Goal: Information Seeking & Learning: Learn about a topic

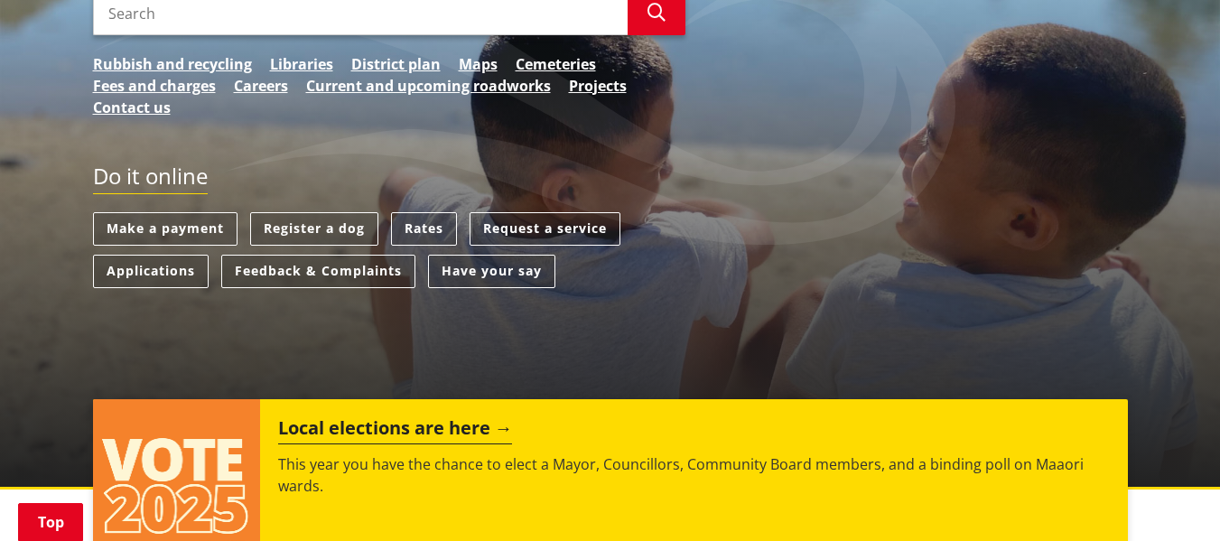
scroll to position [361, 0]
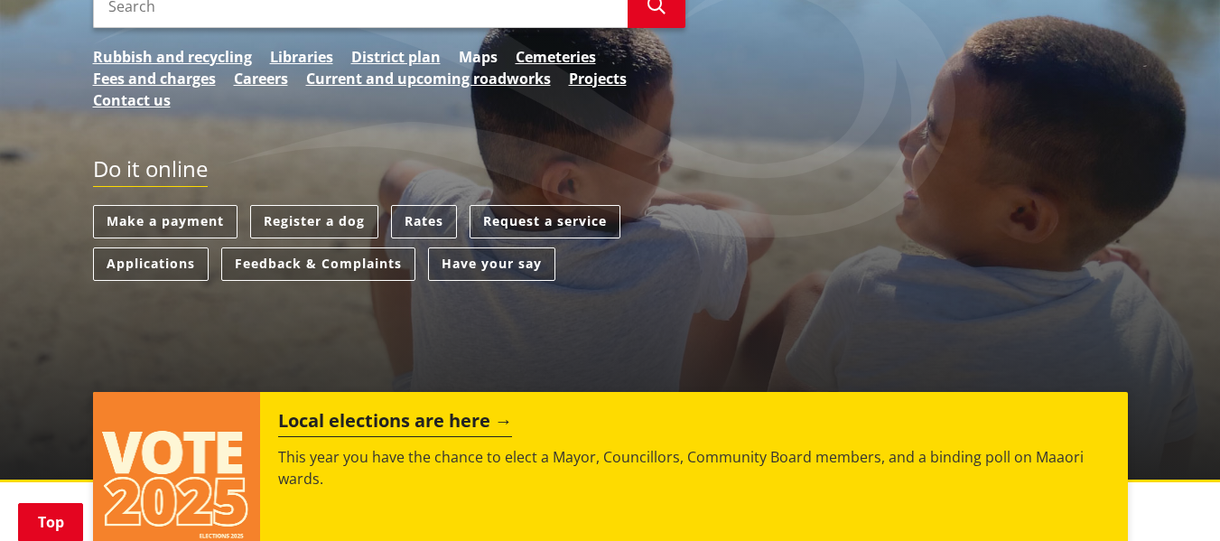
click at [481, 58] on link "Maps" at bounding box center [478, 57] width 39 height 22
click at [402, 56] on link "District plan" at bounding box center [395, 57] width 89 height 22
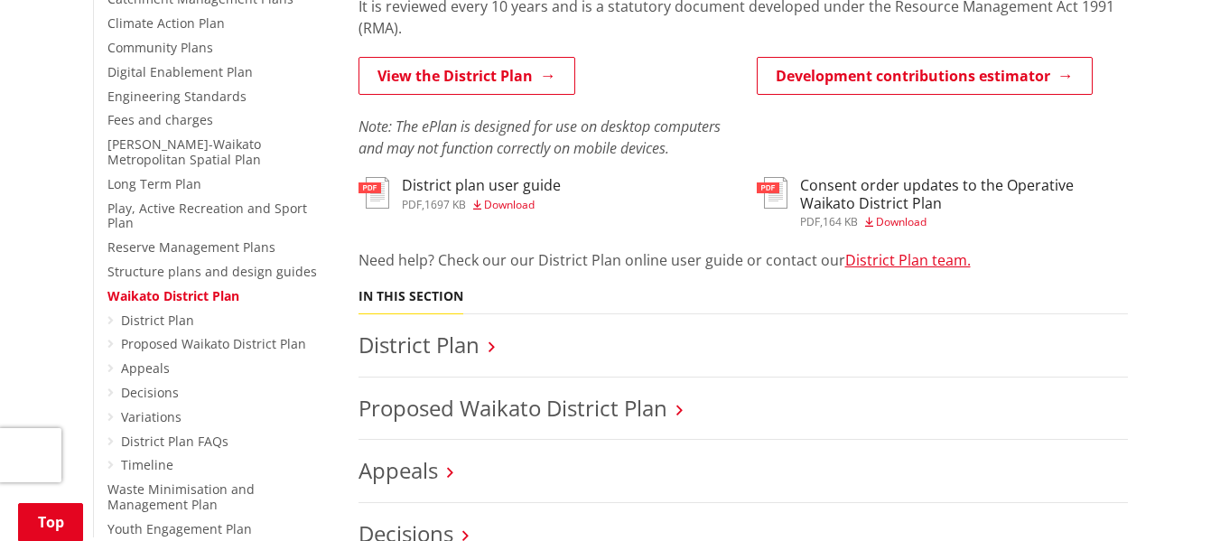
scroll to position [542, 0]
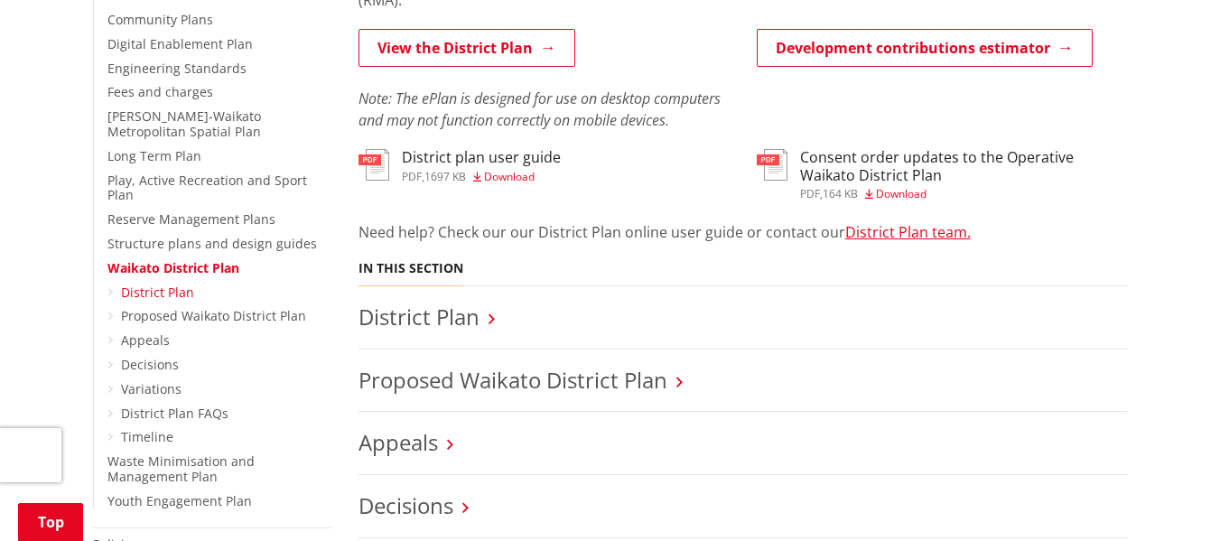
click at [176, 283] on link "District Plan" at bounding box center [157, 291] width 73 height 17
click at [178, 307] on link "Proposed Waikato District Plan" at bounding box center [213, 315] width 185 height 17
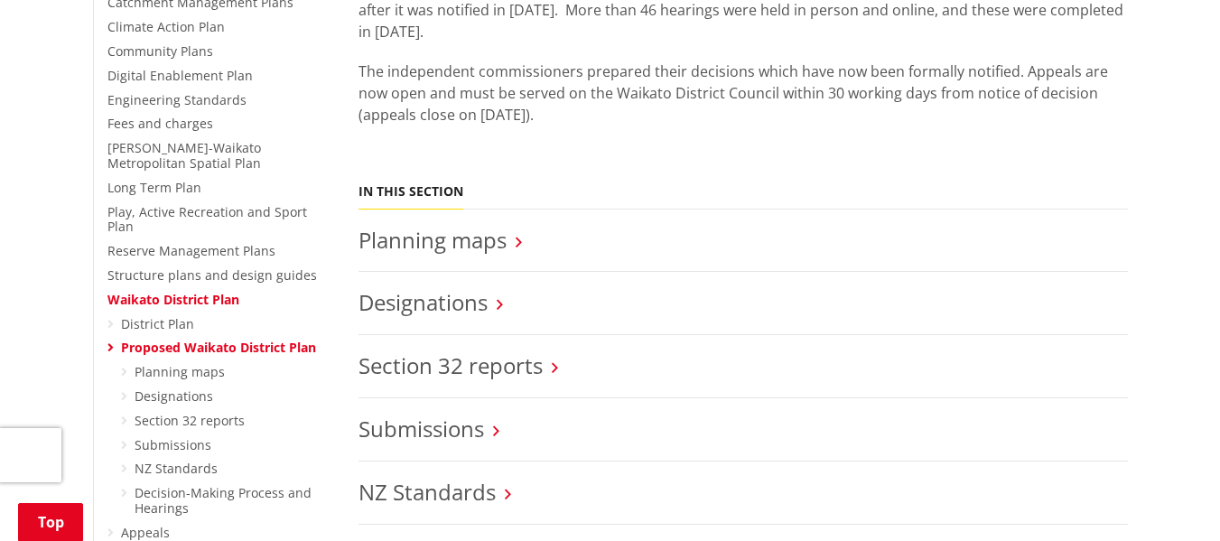
scroll to position [542, 0]
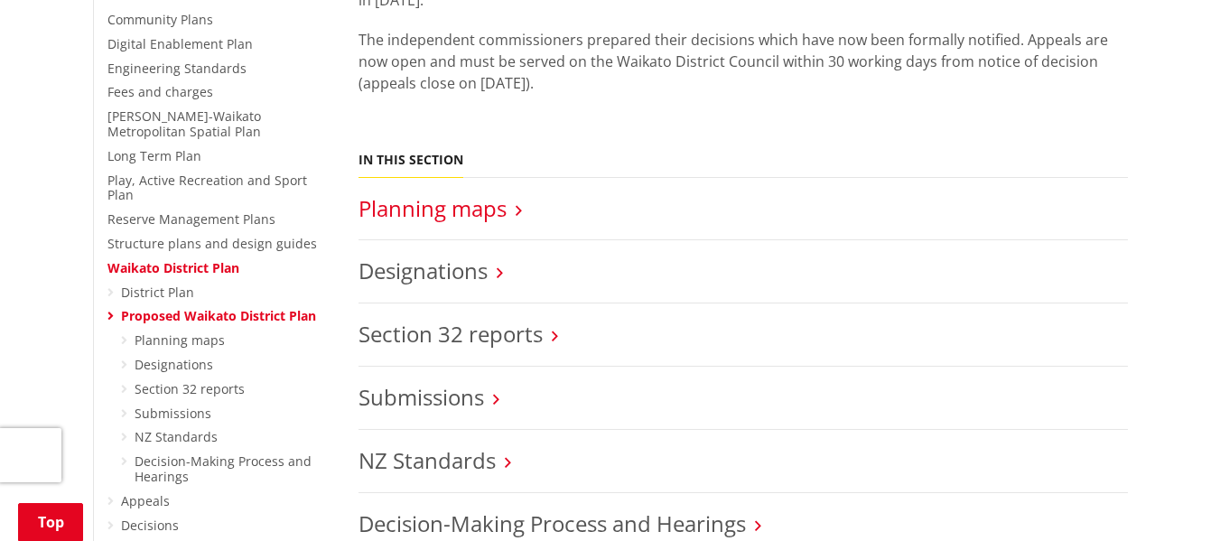
click at [462, 209] on link "Planning maps" at bounding box center [432, 208] width 148 height 30
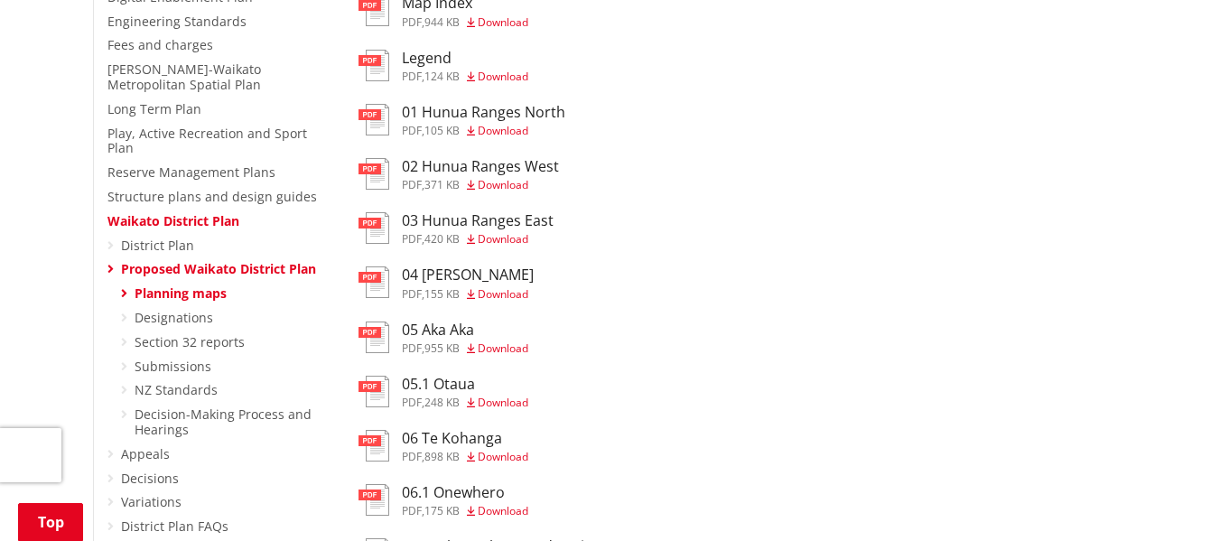
scroll to position [632, 0]
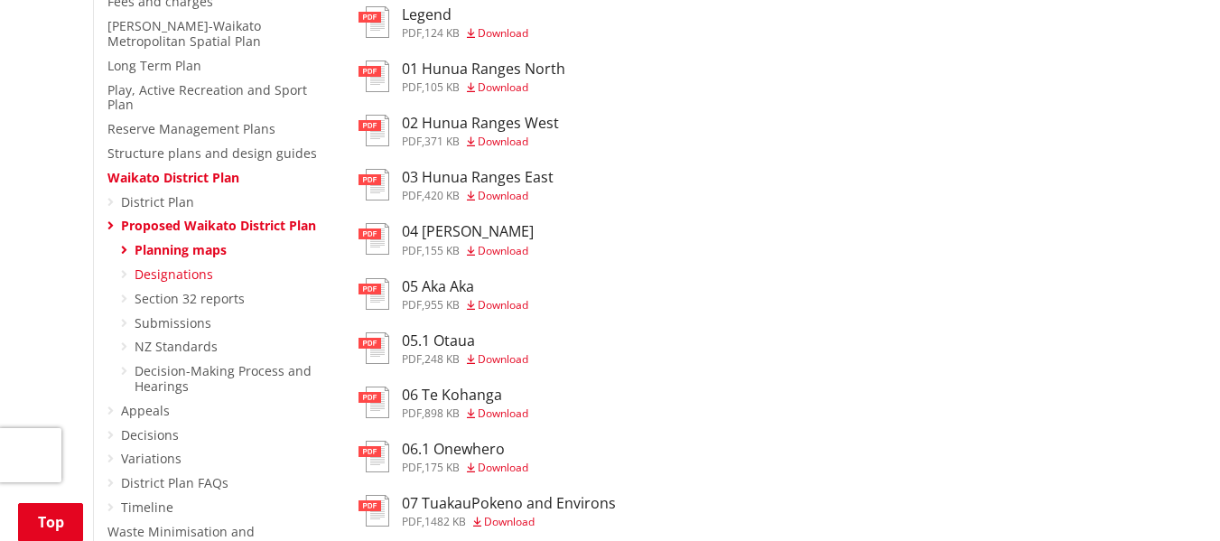
click at [191, 265] on link "Designations" at bounding box center [174, 273] width 79 height 17
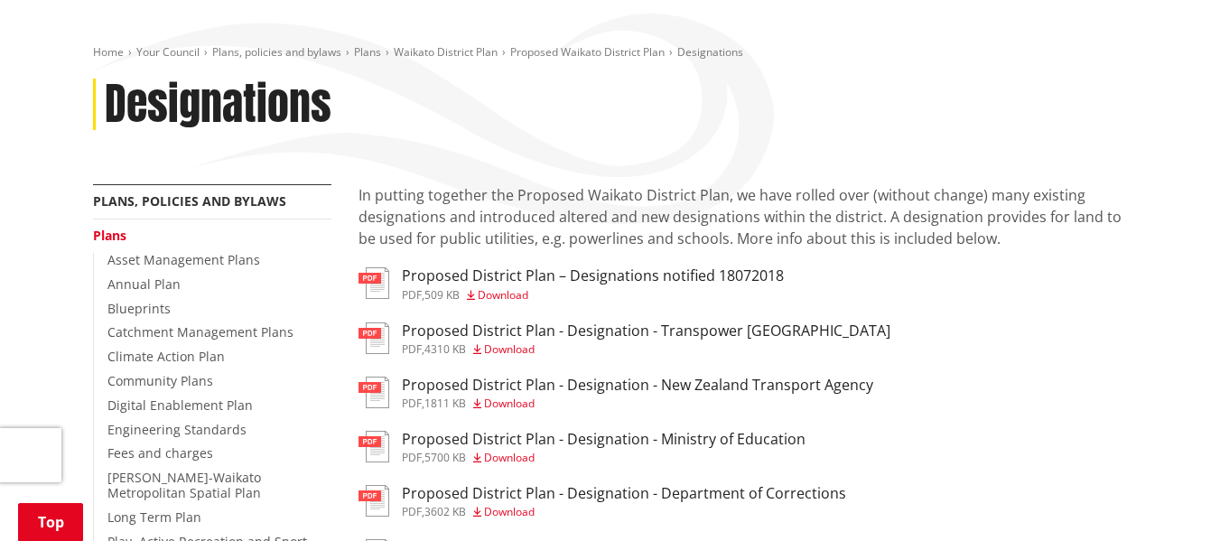
scroll to position [271, 0]
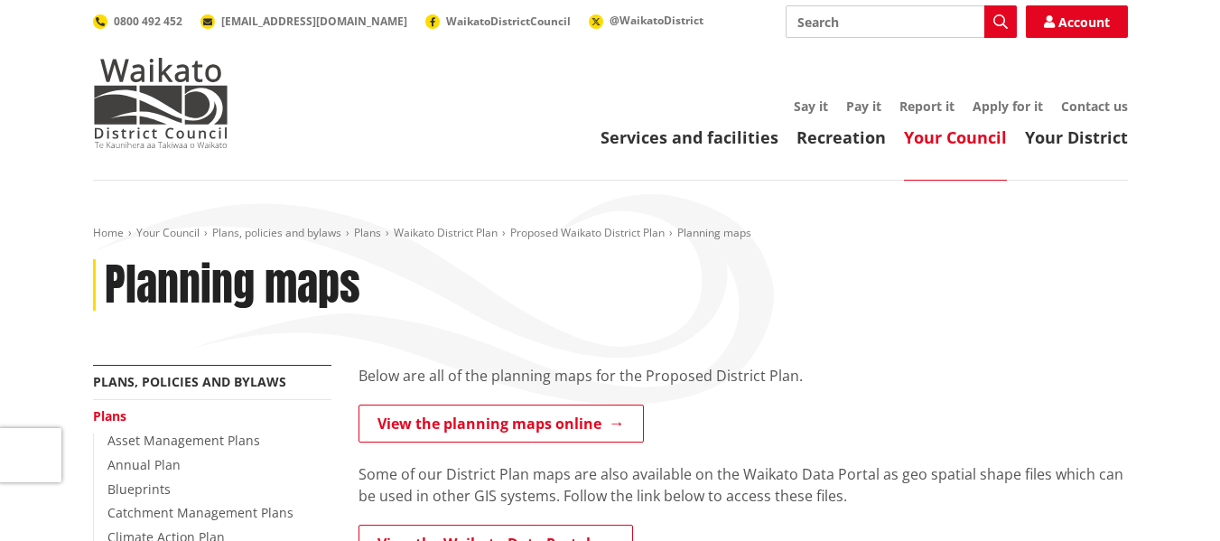
click at [900, 20] on input "Search" at bounding box center [900, 21] width 231 height 32
type input "flood zone"
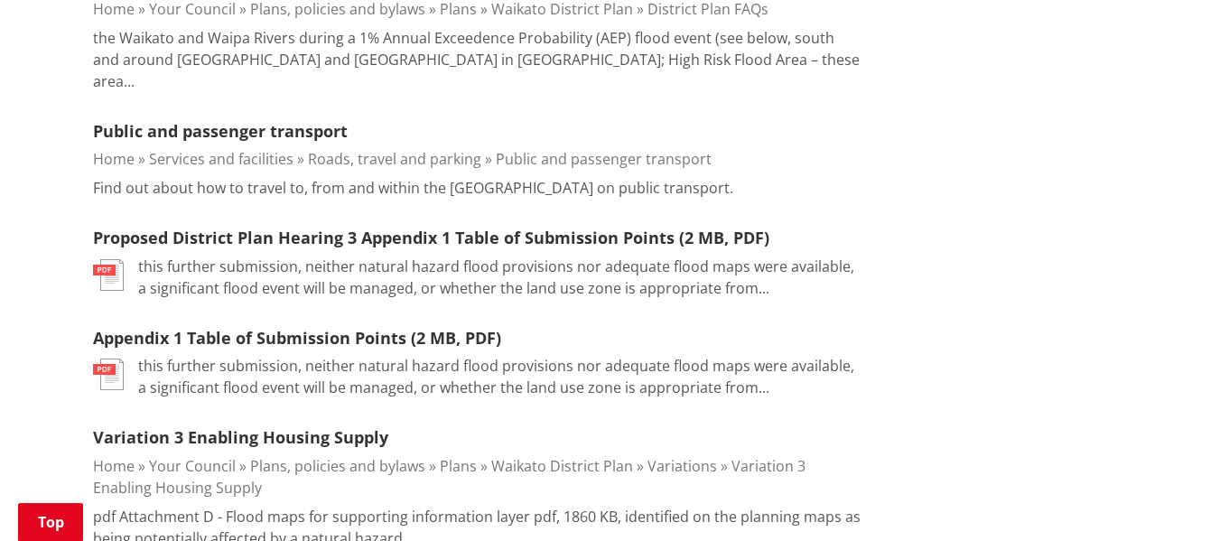
scroll to position [271, 0]
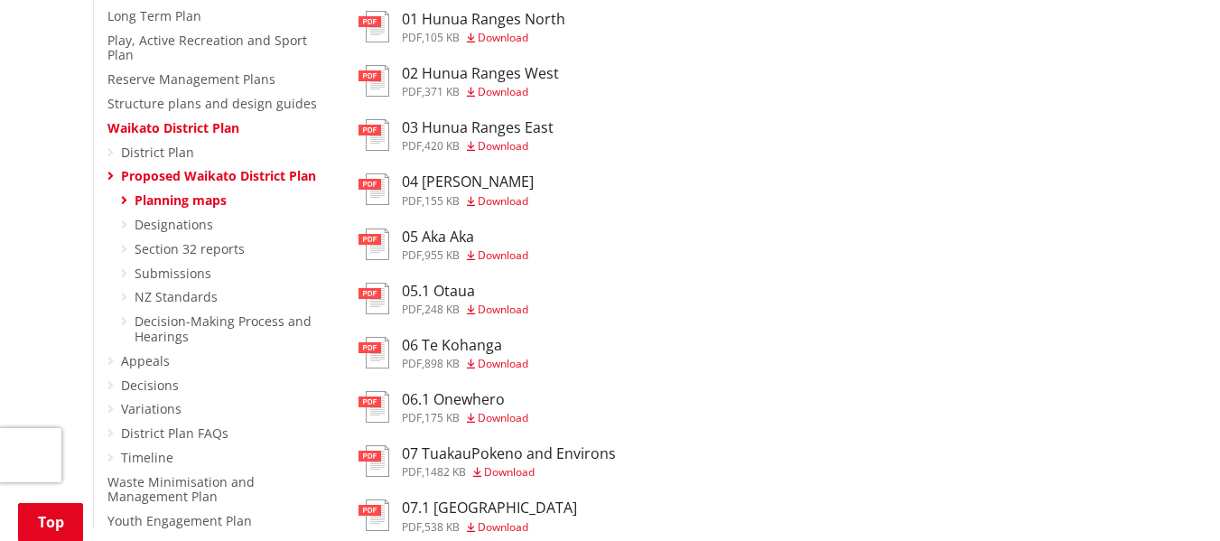
scroll to position [722, 0]
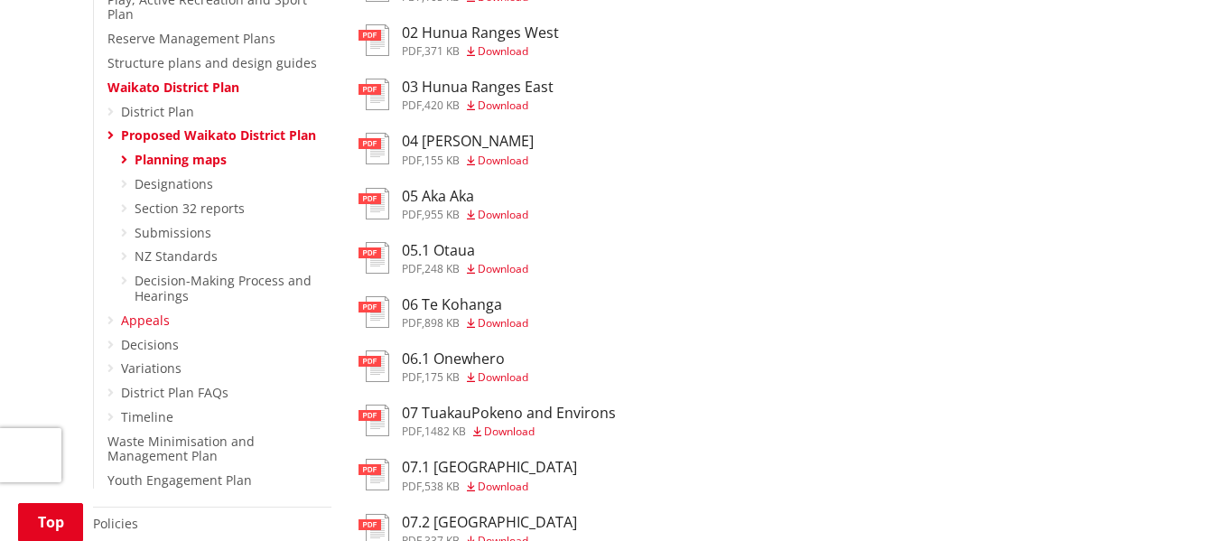
click at [146, 311] on link "Appeals" at bounding box center [145, 319] width 49 height 17
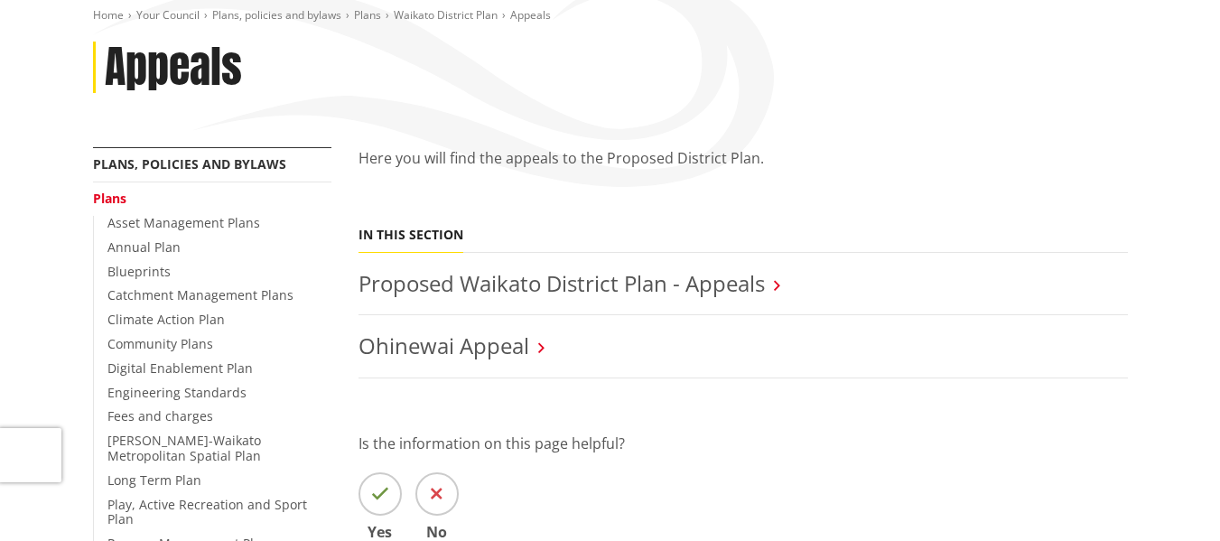
scroll to position [181, 0]
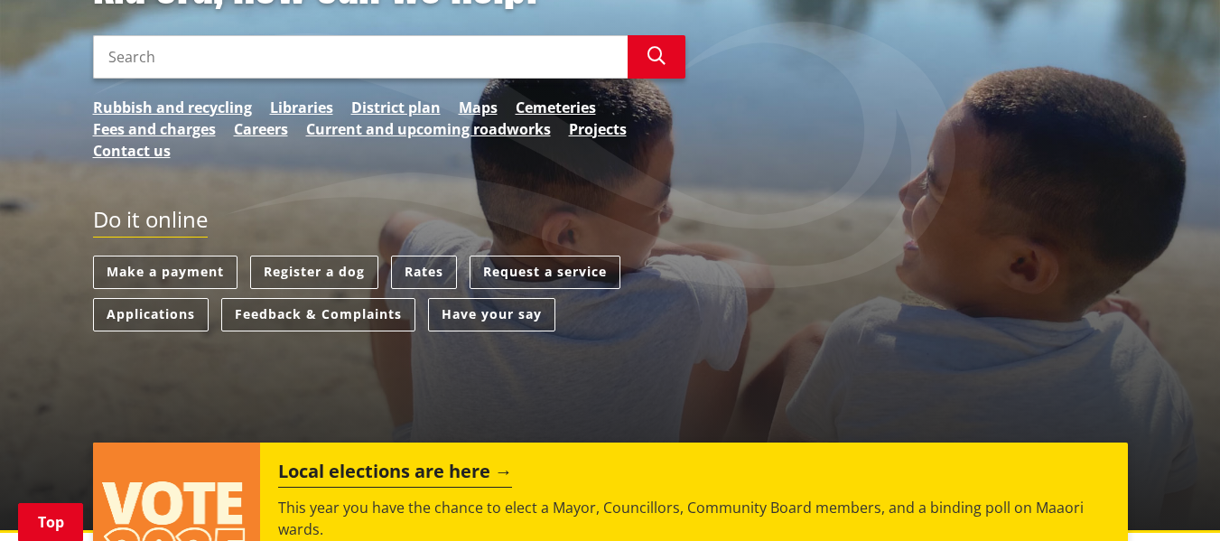
scroll to position [181, 0]
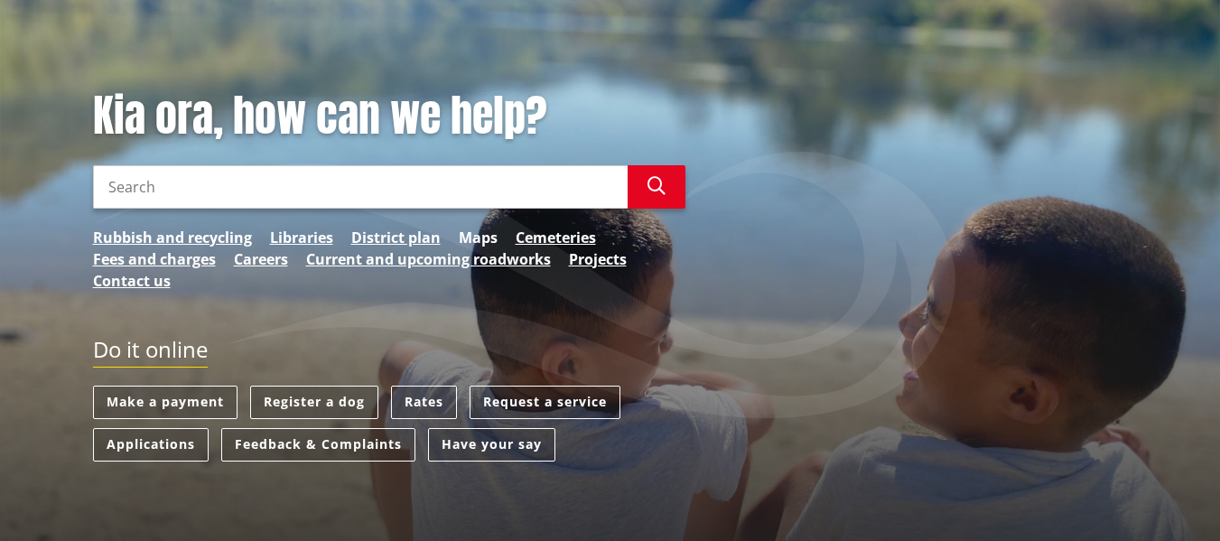
click at [471, 234] on link "Maps" at bounding box center [478, 238] width 39 height 22
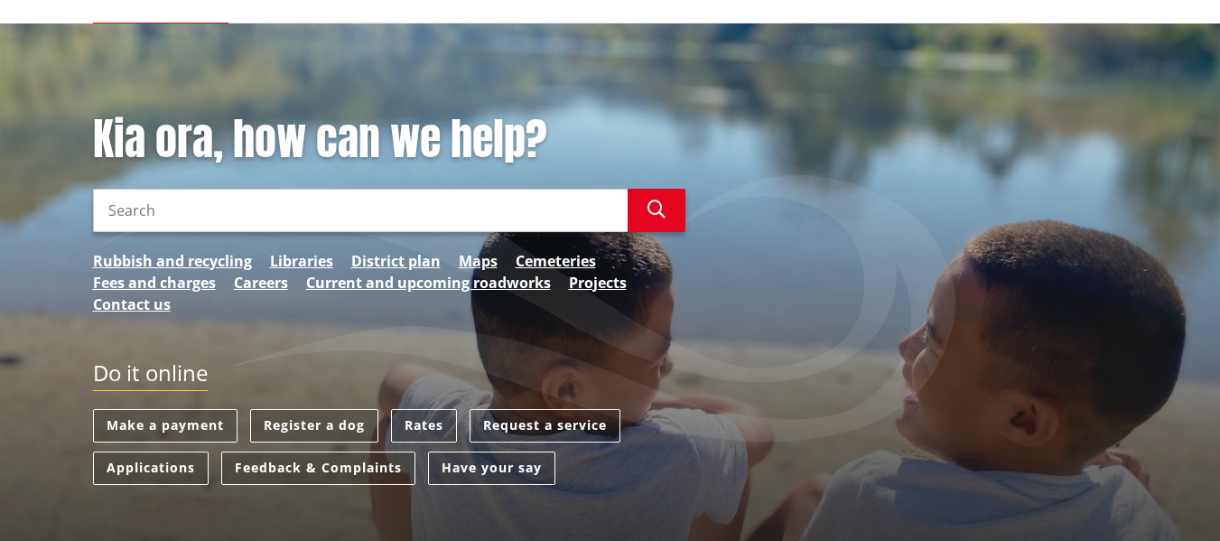
scroll to position [181, 0]
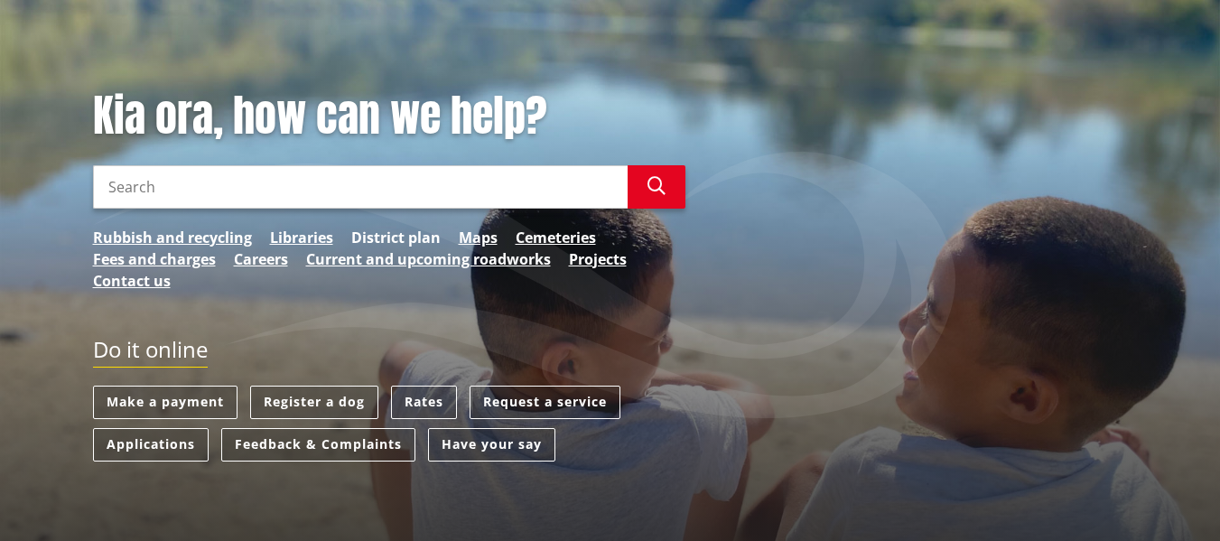
click at [392, 236] on link "District plan" at bounding box center [395, 238] width 89 height 22
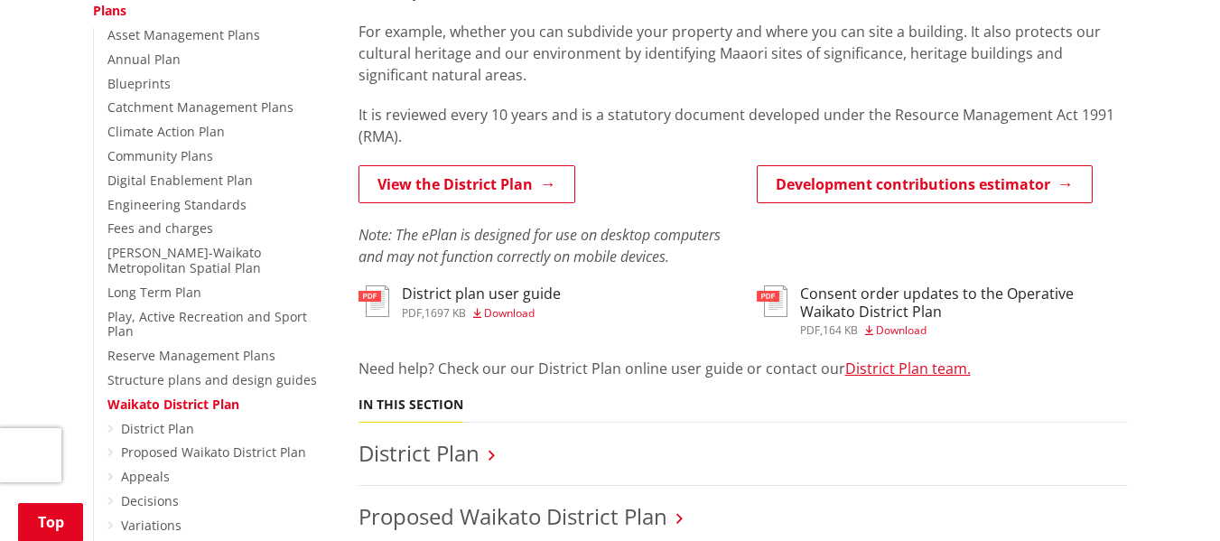
scroll to position [451, 0]
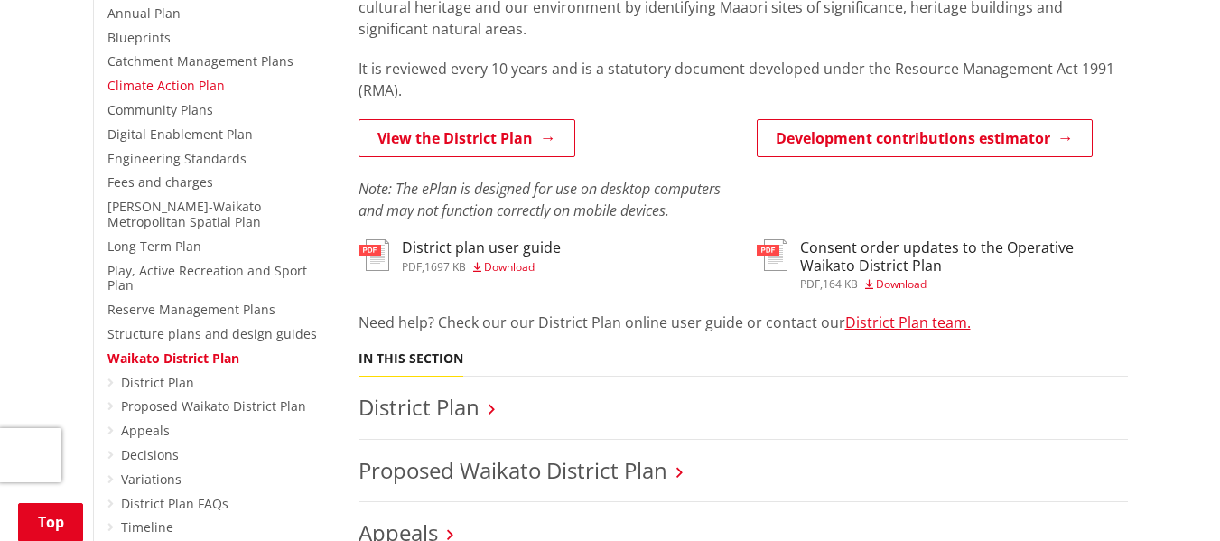
click at [190, 84] on link "Climate Action Plan" at bounding box center [165, 85] width 117 height 17
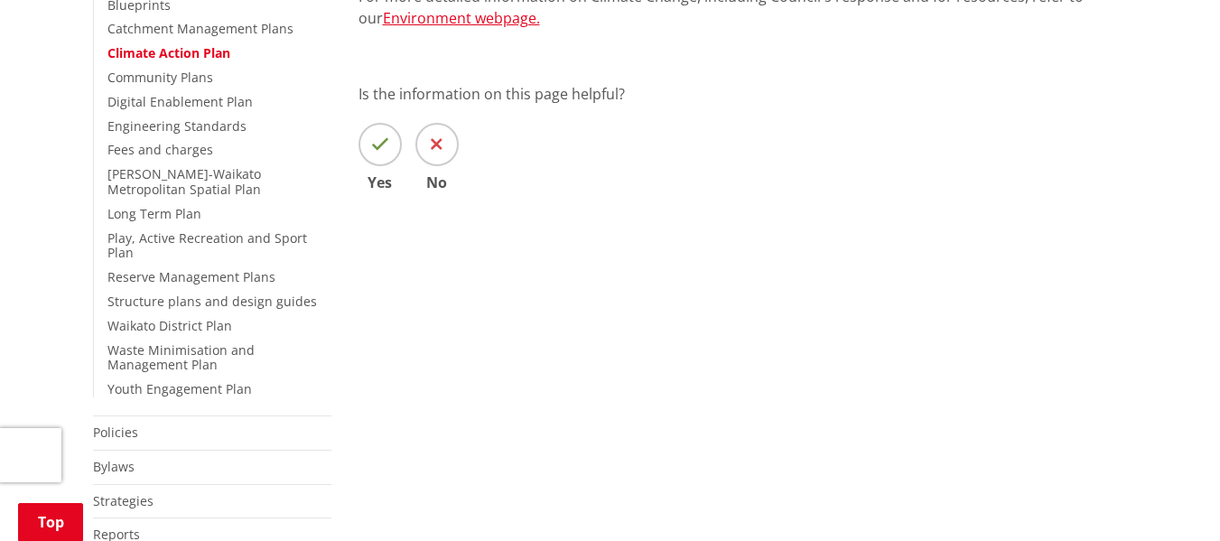
scroll to position [542, 0]
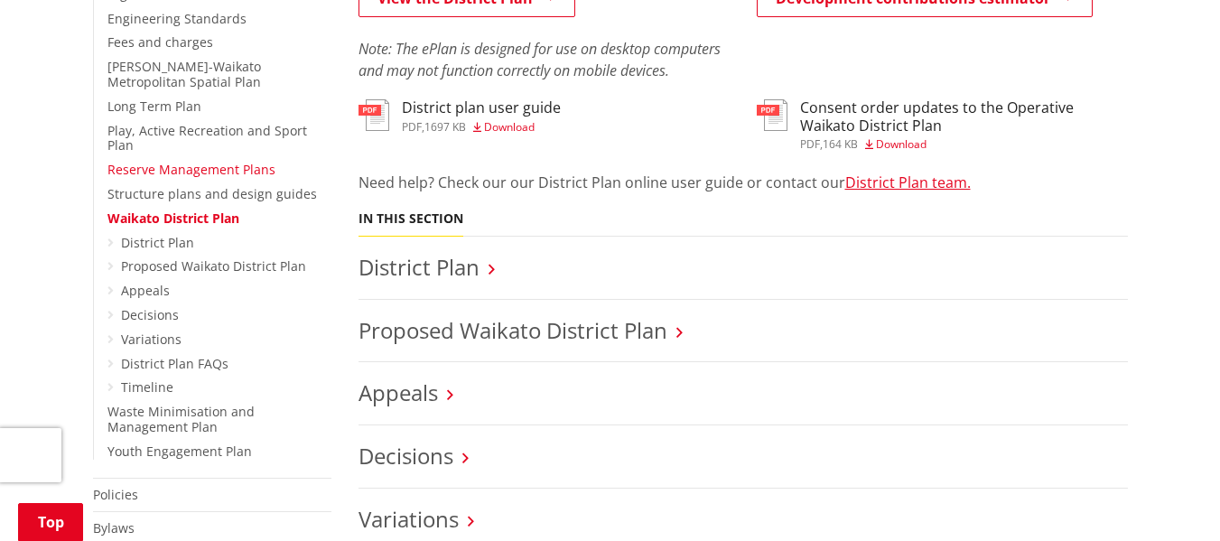
scroll to position [632, 0]
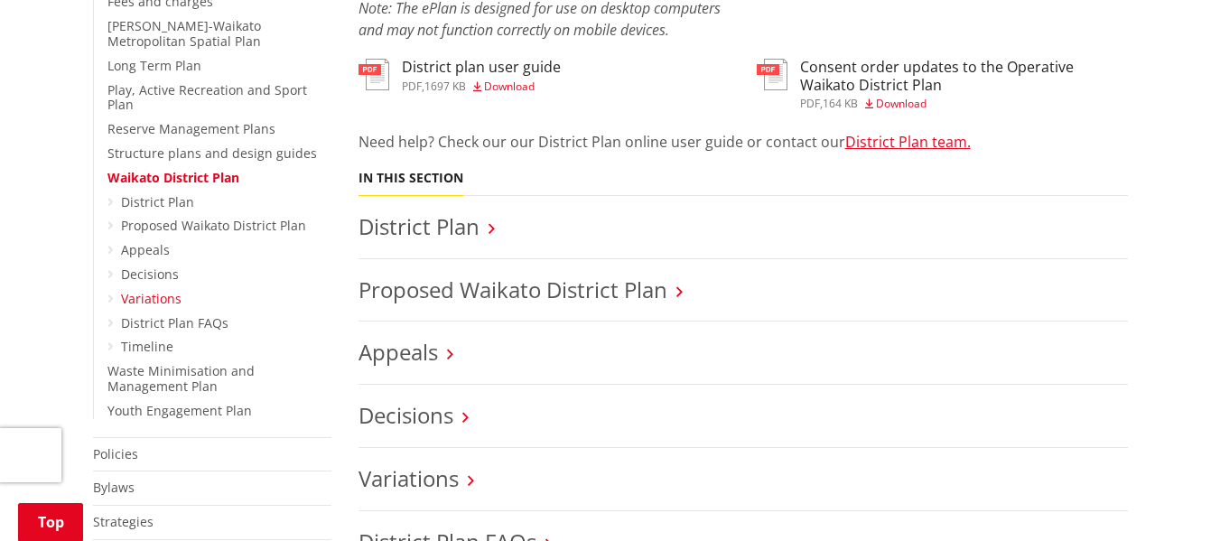
click at [166, 290] on link "Variations" at bounding box center [151, 298] width 60 height 17
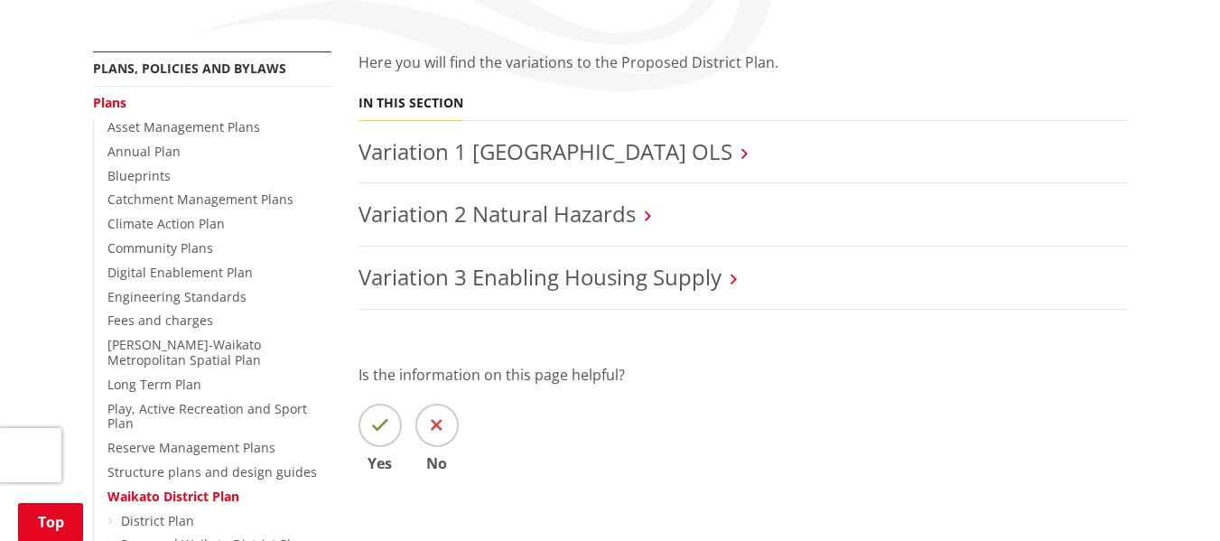
scroll to position [361, 0]
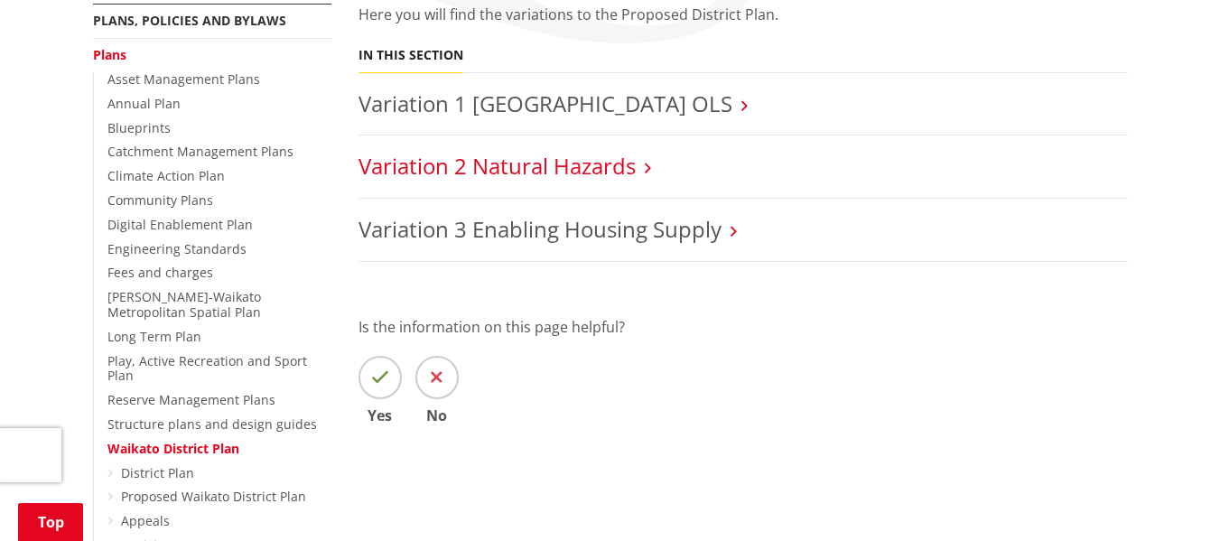
click at [517, 170] on link "Variation 2 Natural Hazards" at bounding box center [496, 166] width 277 height 30
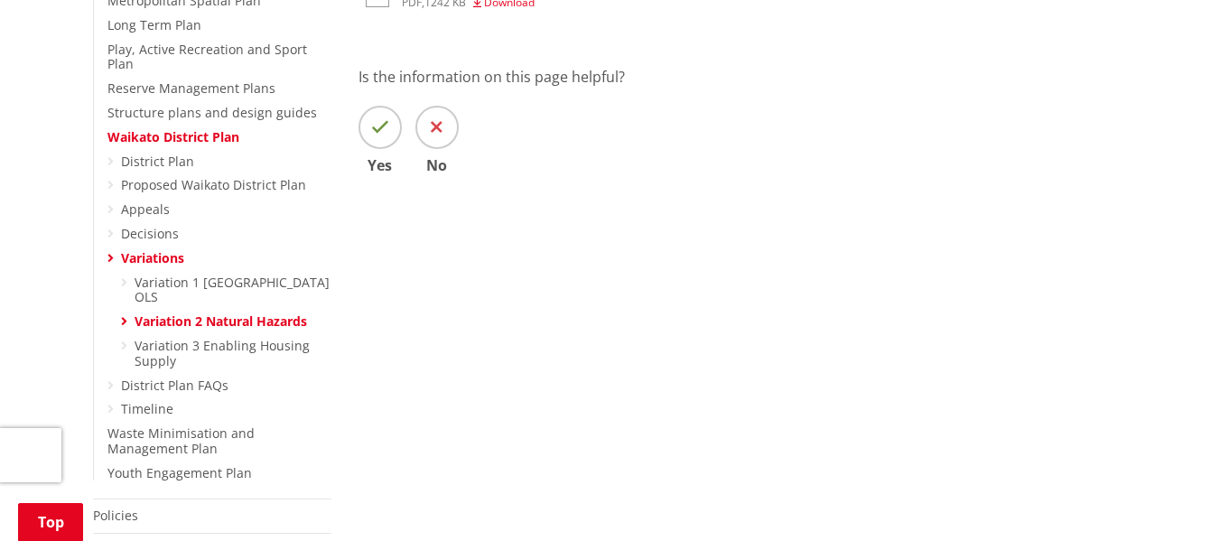
scroll to position [632, 0]
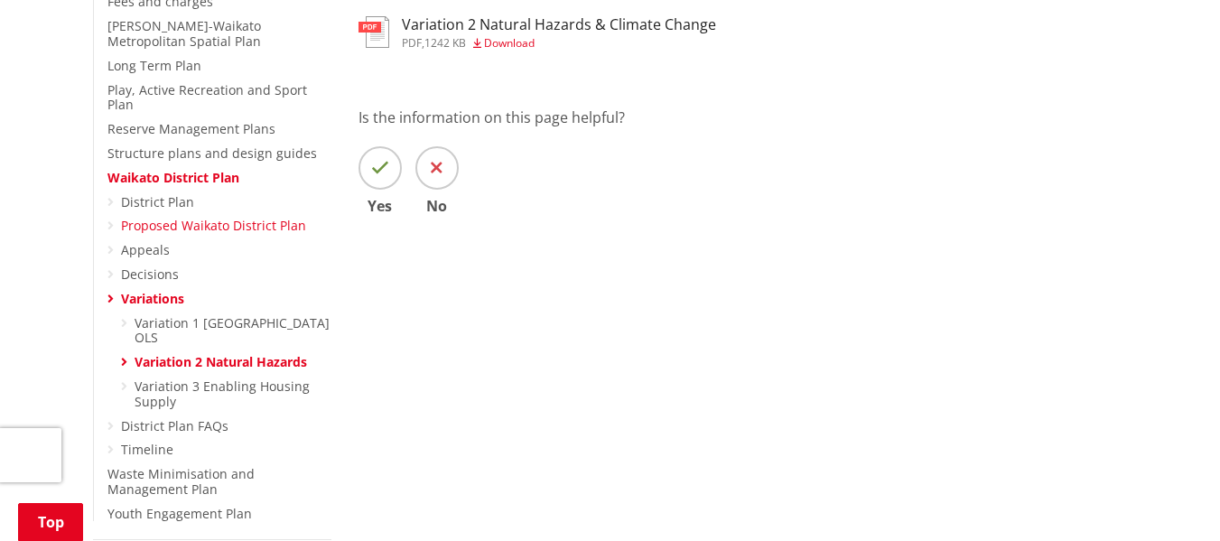
click at [238, 217] on link "Proposed Waikato District Plan" at bounding box center [213, 225] width 185 height 17
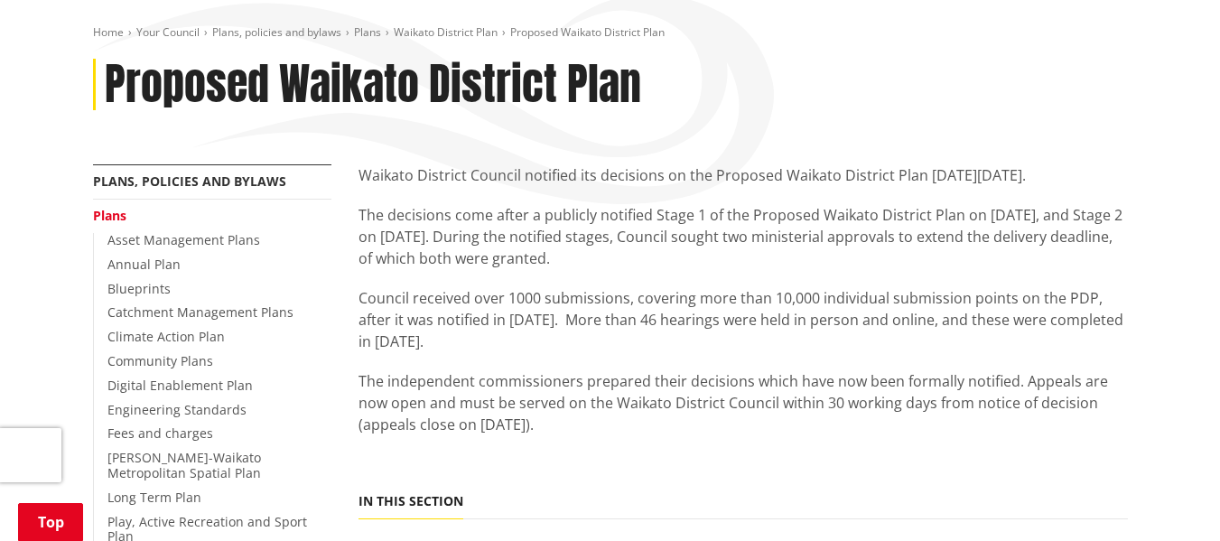
scroll to position [181, 0]
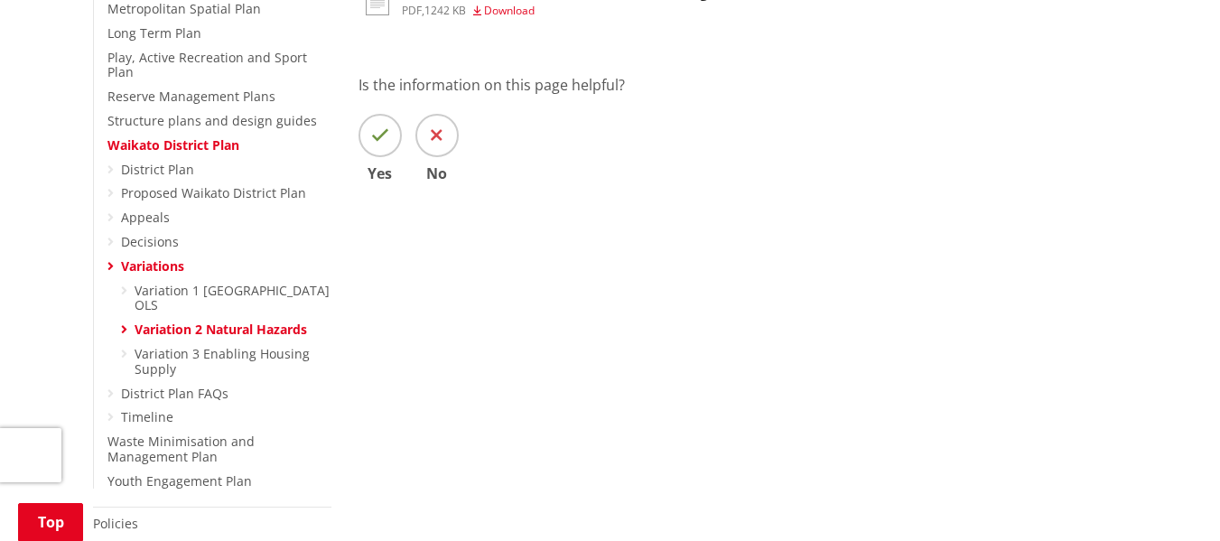
scroll to position [632, 0]
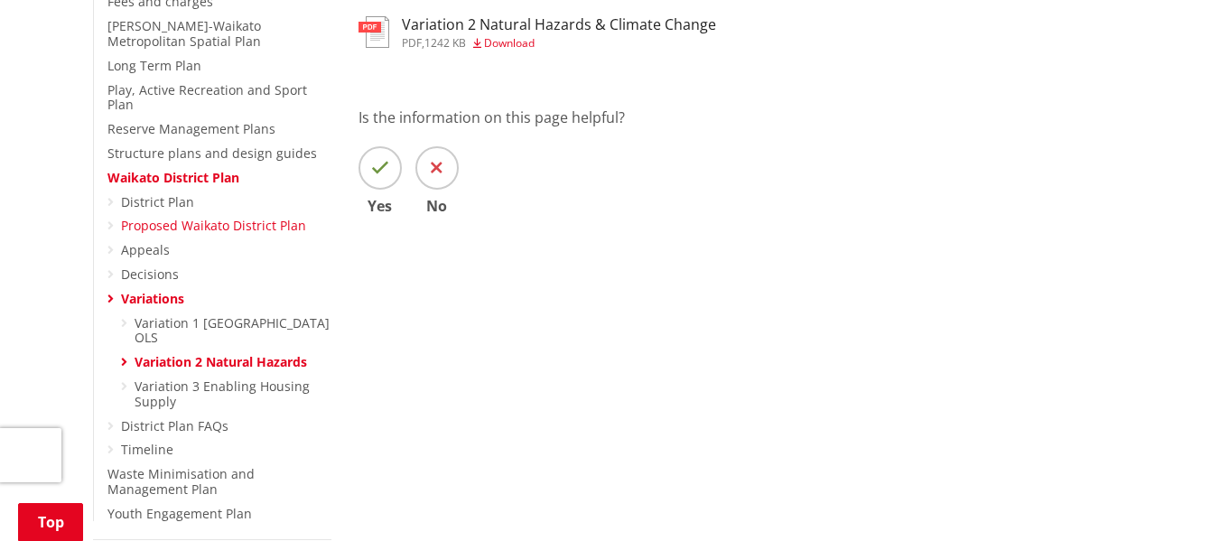
click at [207, 217] on link "Proposed Waikato District Plan" at bounding box center [213, 225] width 185 height 17
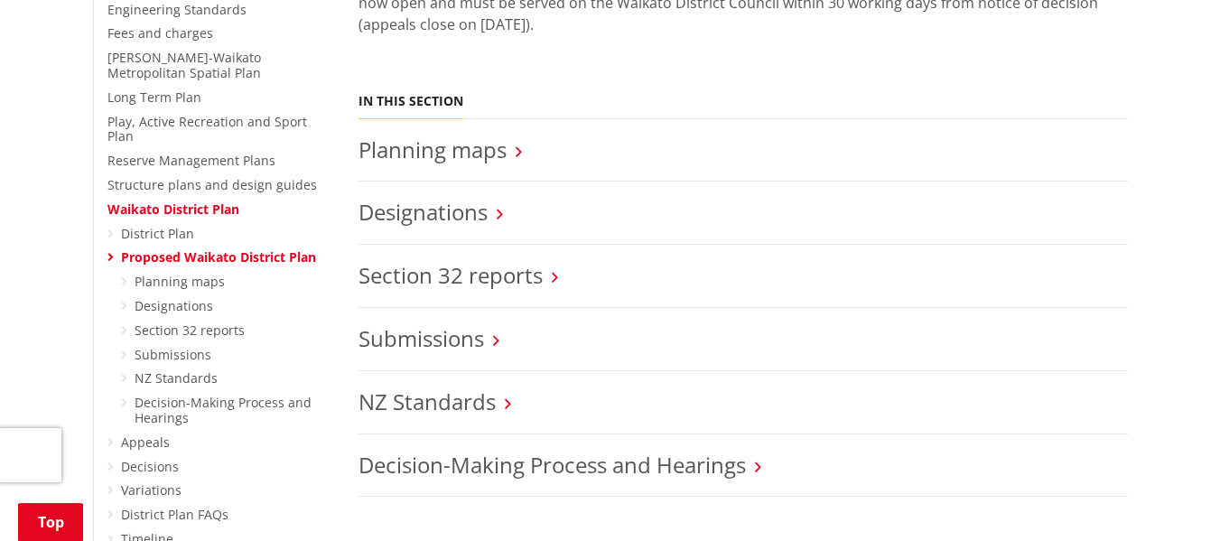
scroll to position [632, 0]
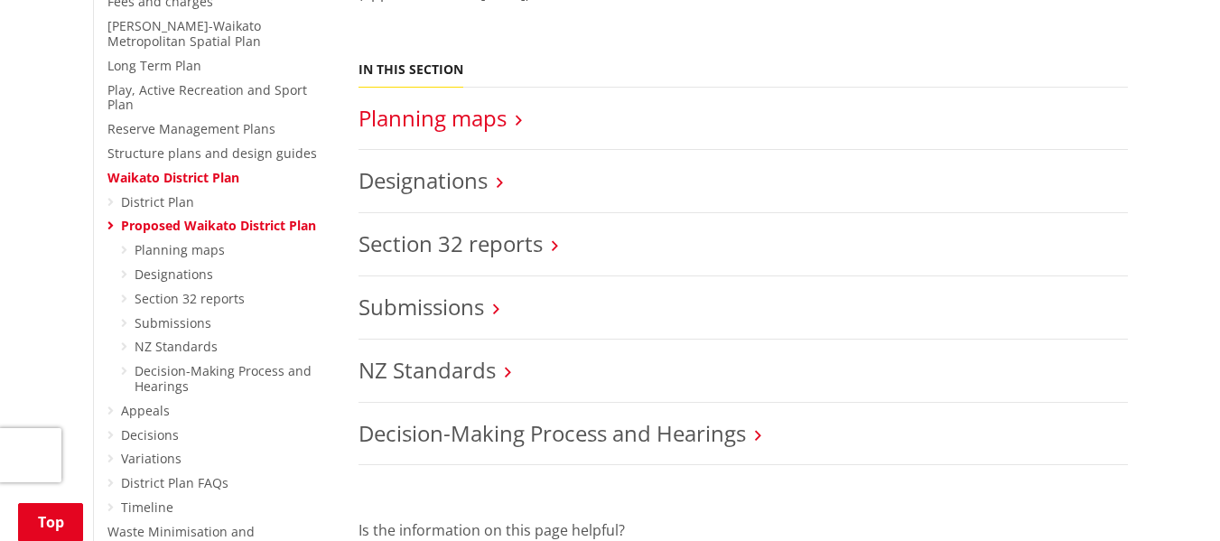
click at [462, 122] on link "Planning maps" at bounding box center [432, 118] width 148 height 30
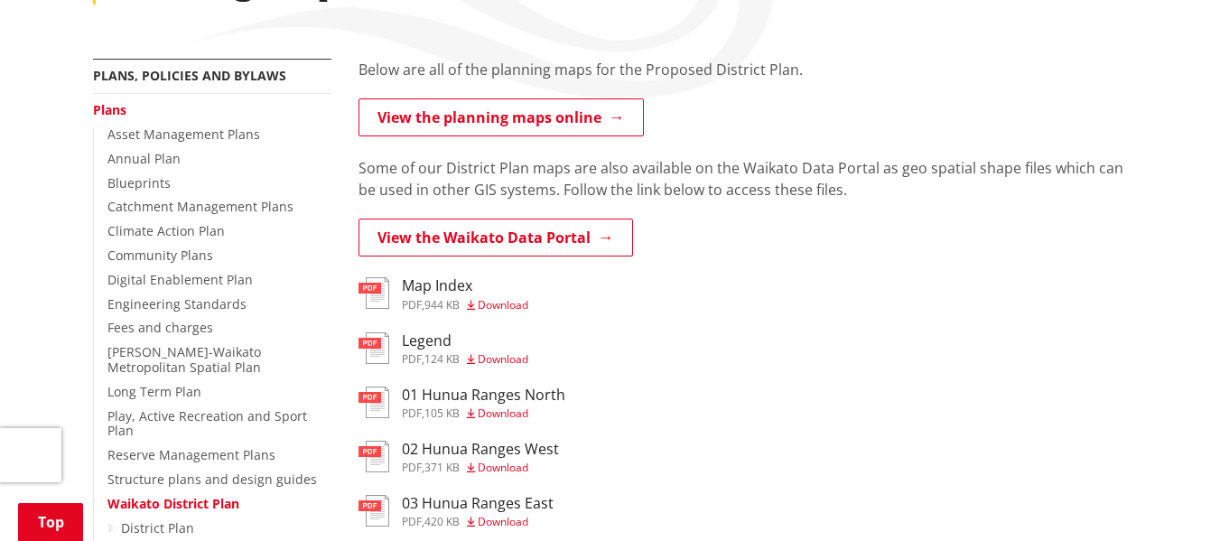
scroll to position [361, 0]
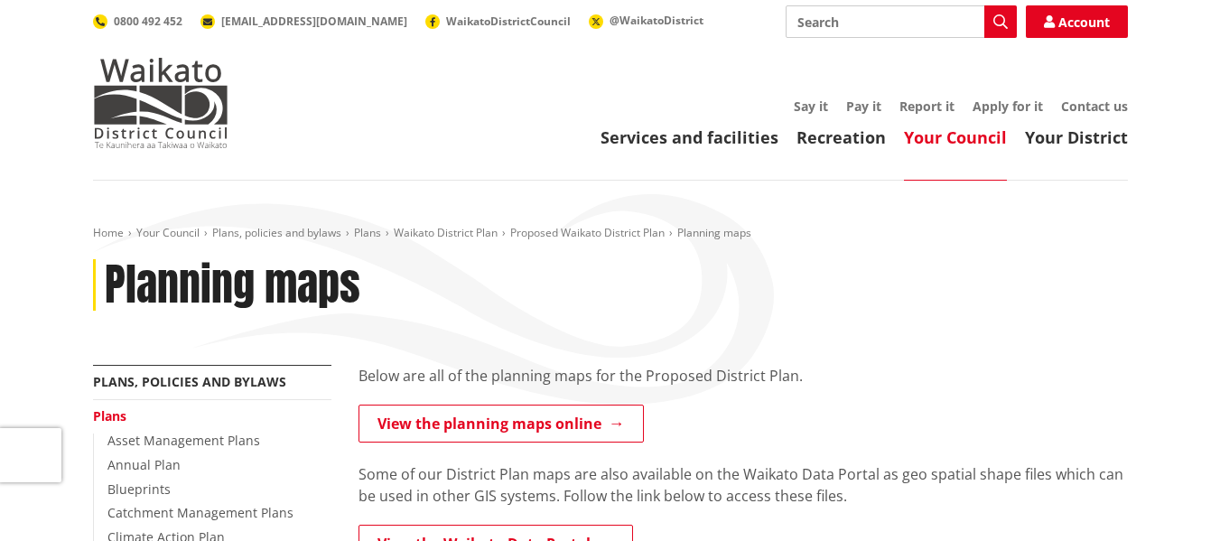
scroll to position [361, 0]
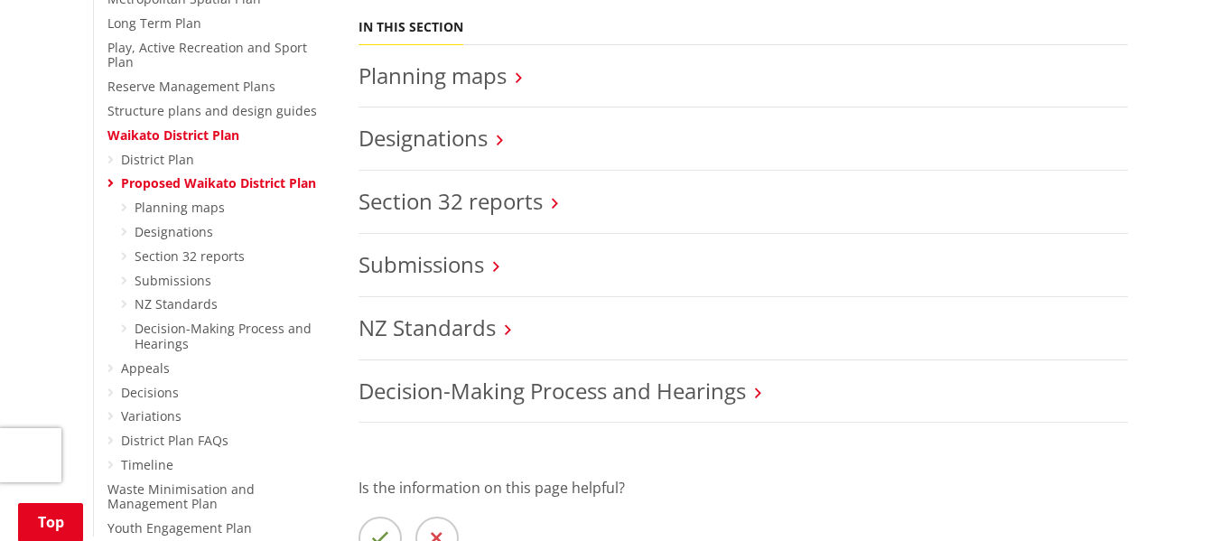
scroll to position [632, 0]
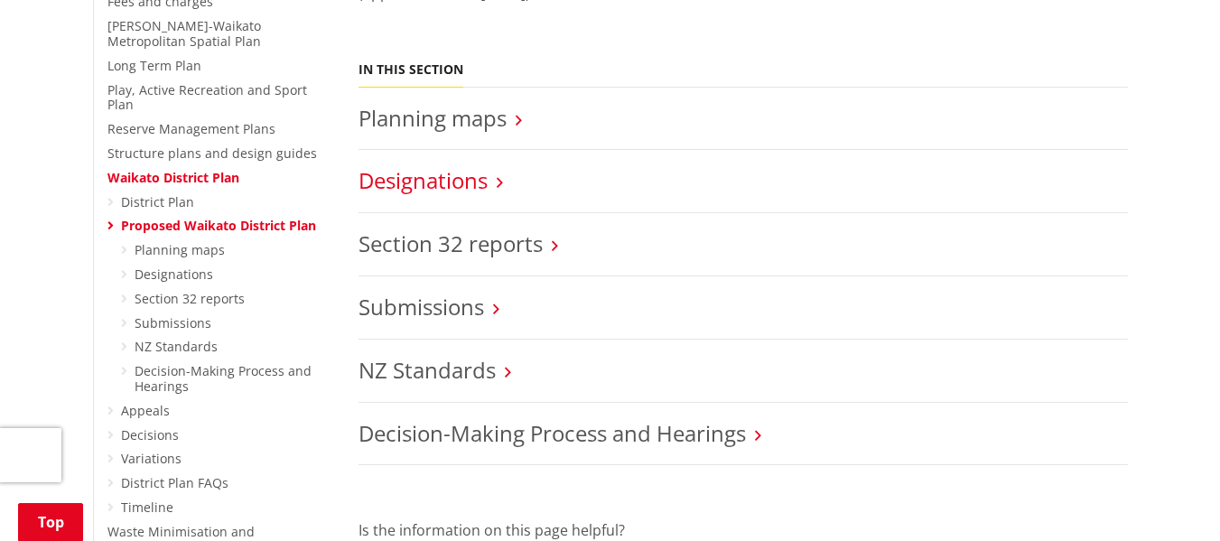
click at [472, 177] on link "Designations" at bounding box center [422, 180] width 129 height 30
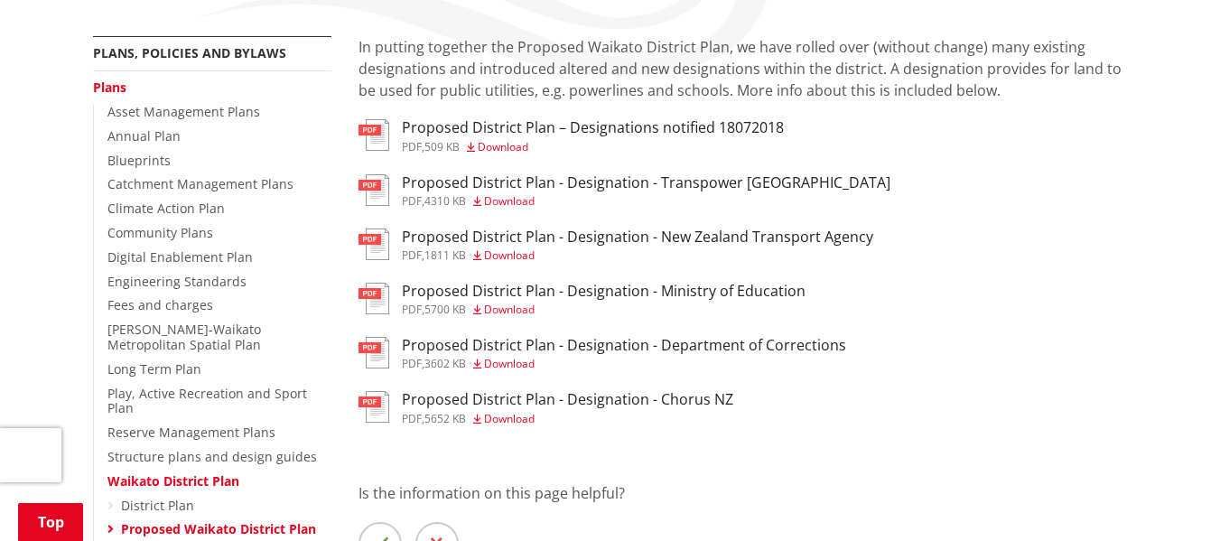
scroll to position [361, 0]
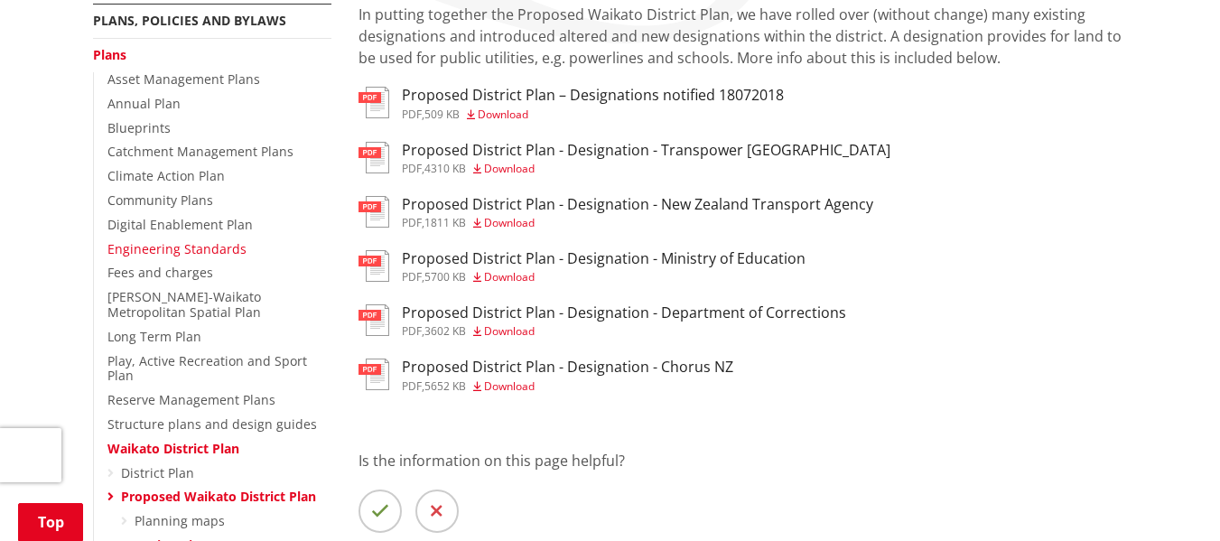
click at [211, 250] on link "Engineering Standards" at bounding box center [176, 248] width 139 height 17
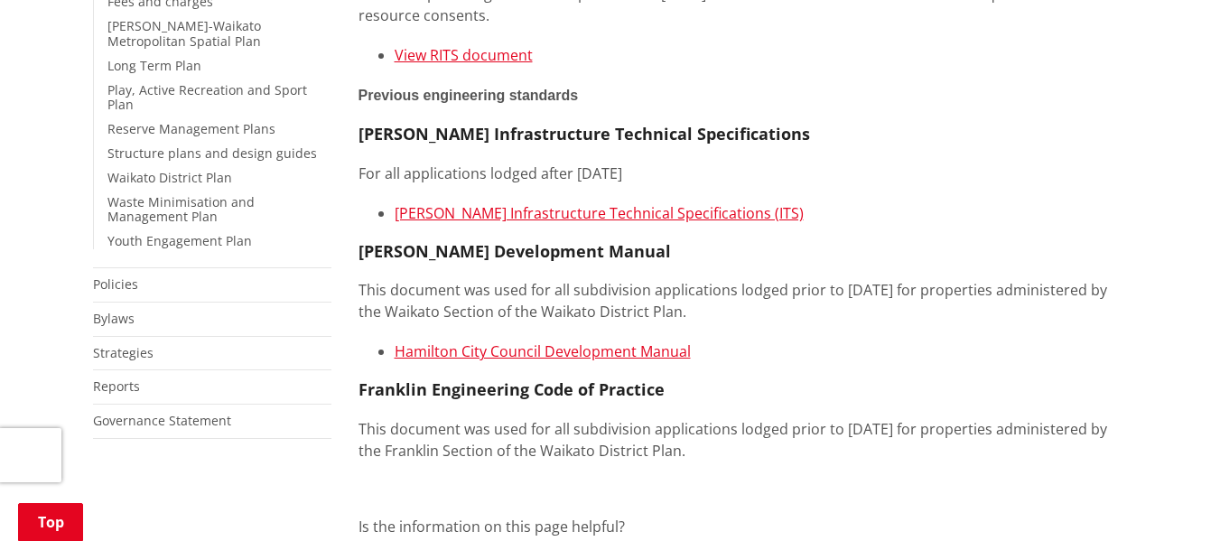
scroll to position [542, 0]
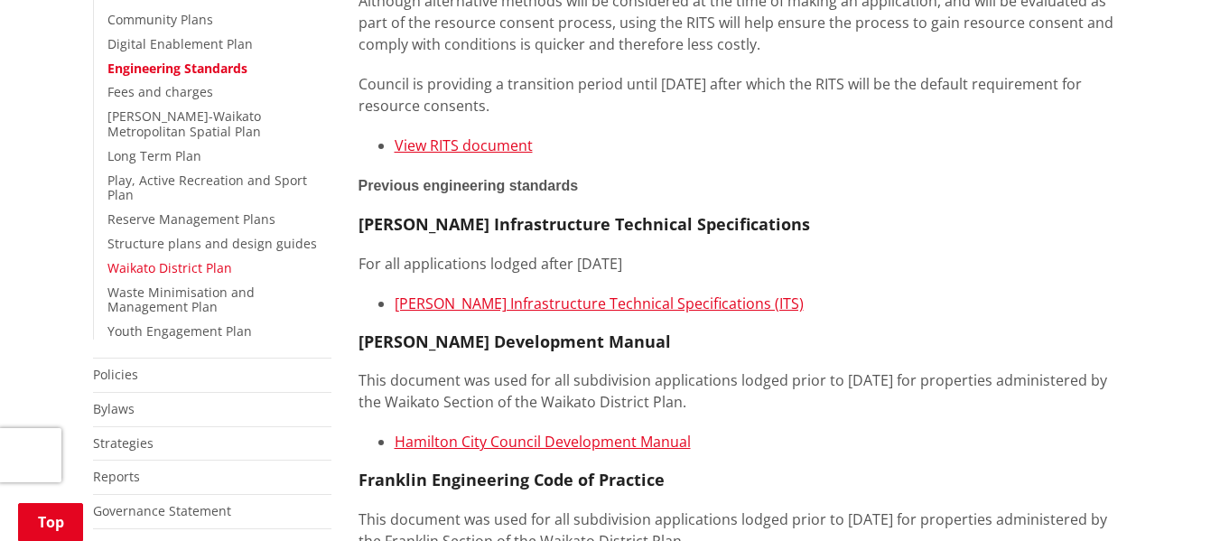
click at [216, 259] on link "Waikato District Plan" at bounding box center [169, 267] width 125 height 17
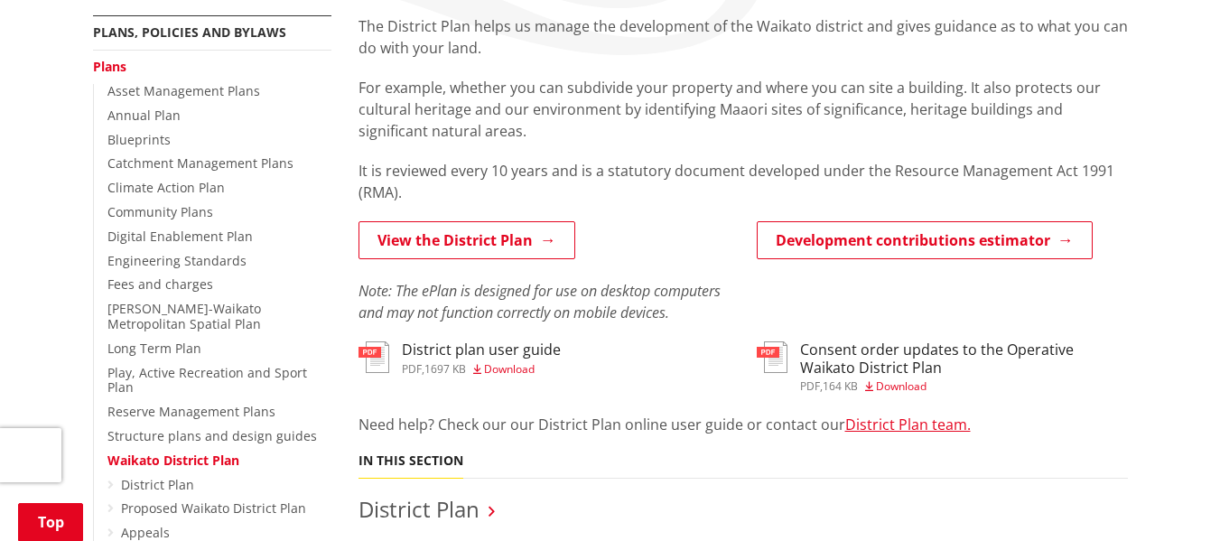
scroll to position [271, 0]
